Goal: Find specific page/section: Find specific page/section

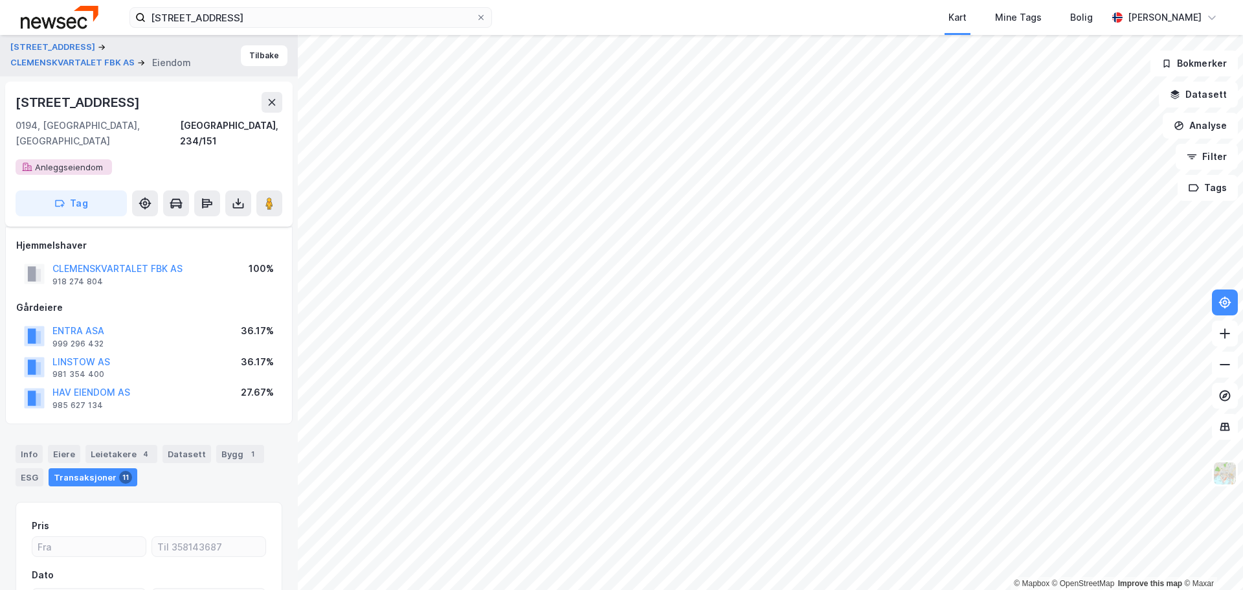
scroll to position [139, 0]
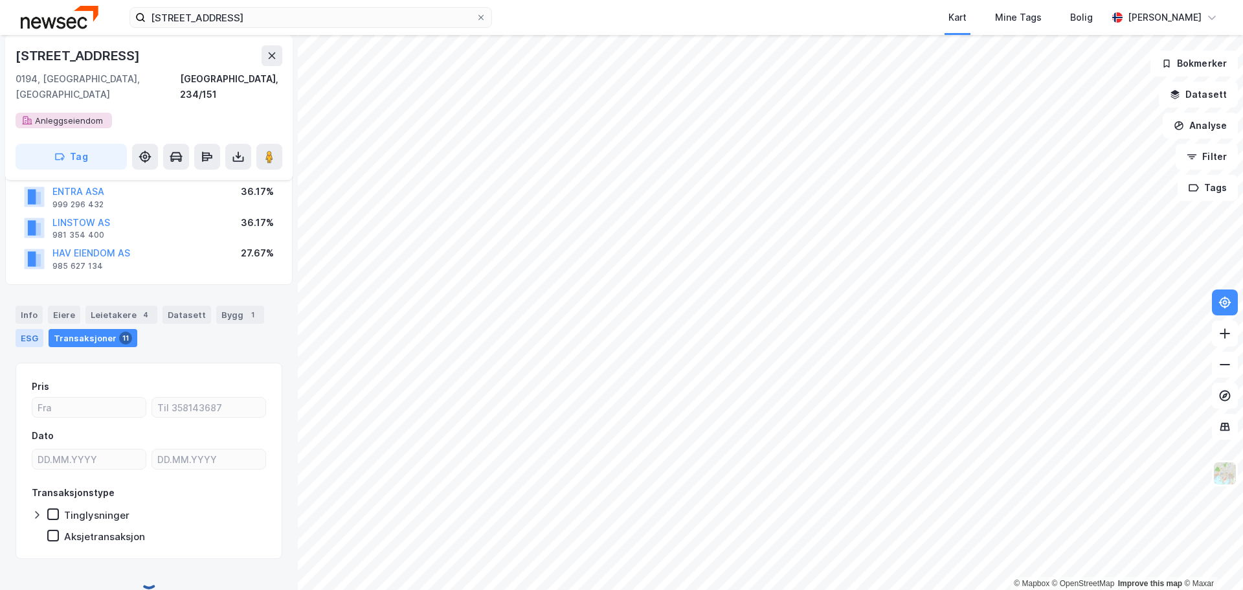
click at [22, 329] on div "ESG" at bounding box center [30, 338] width 28 height 18
